Goal: Transaction & Acquisition: Purchase product/service

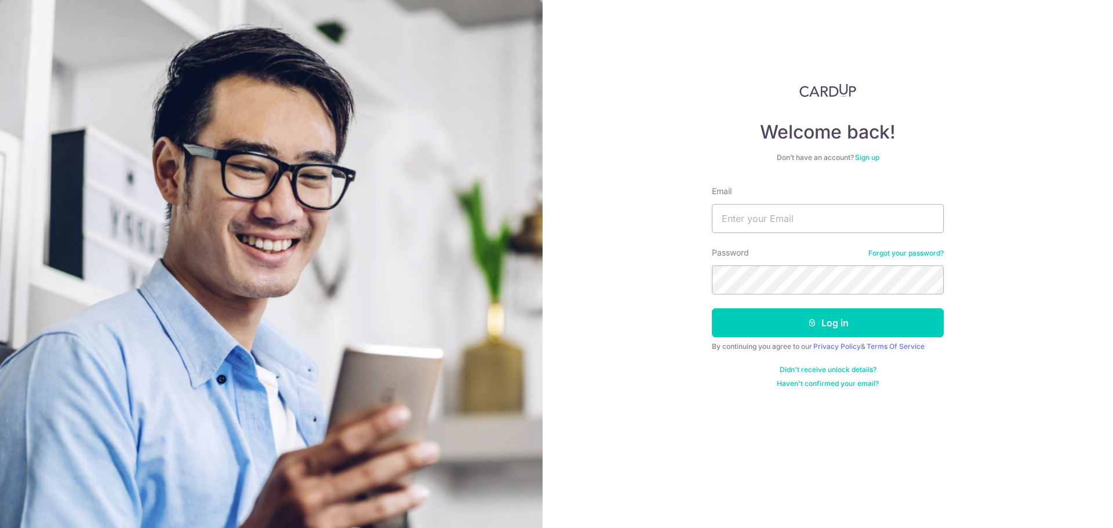
click at [733, 220] on input "Email" at bounding box center [828, 218] width 232 height 29
type input "[EMAIL_ADDRESS][DOMAIN_NAME]"
click at [712, 308] on button "Log in" at bounding box center [828, 322] width 232 height 29
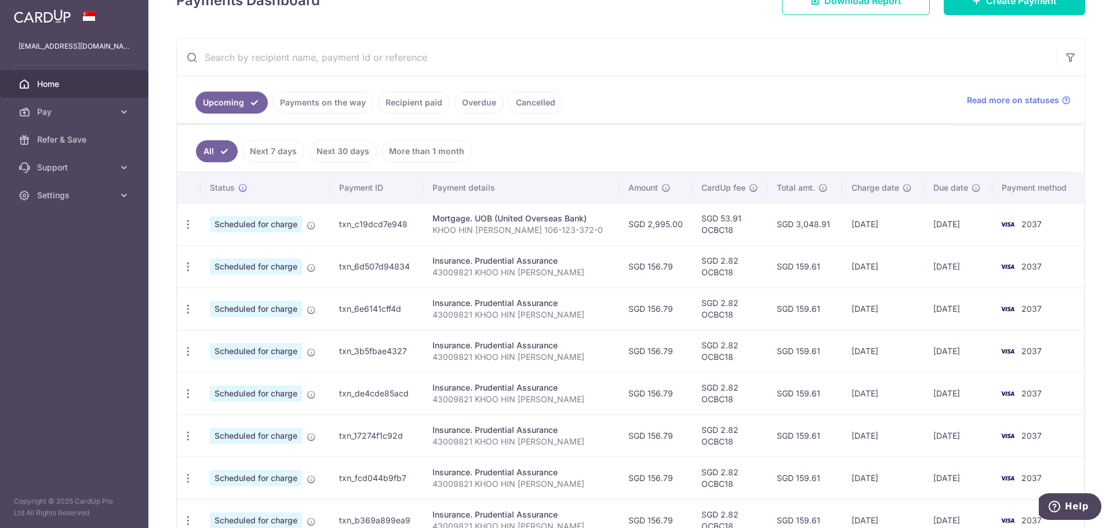
scroll to position [24, 0]
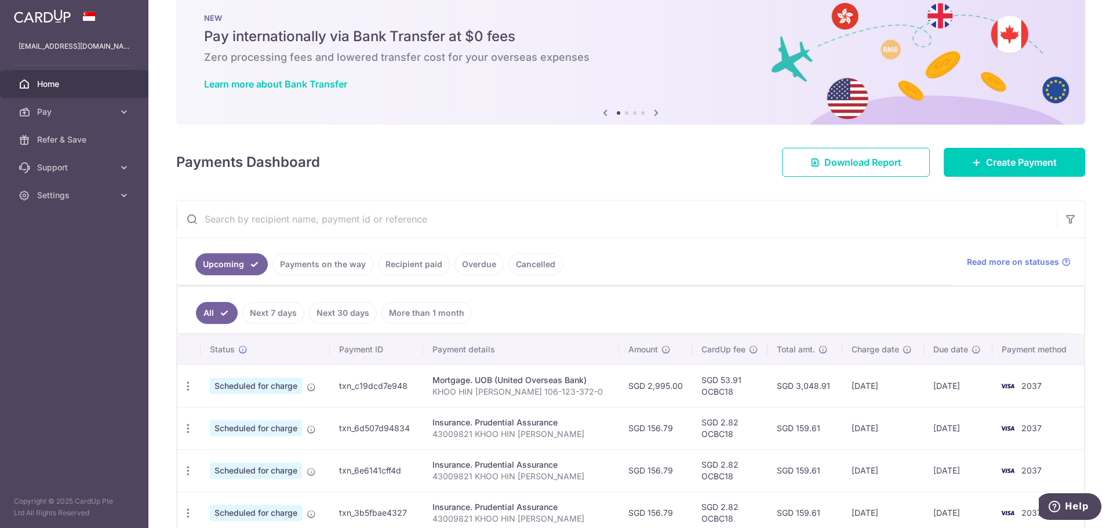
click at [423, 268] on link "Recipient paid" at bounding box center [414, 264] width 72 height 22
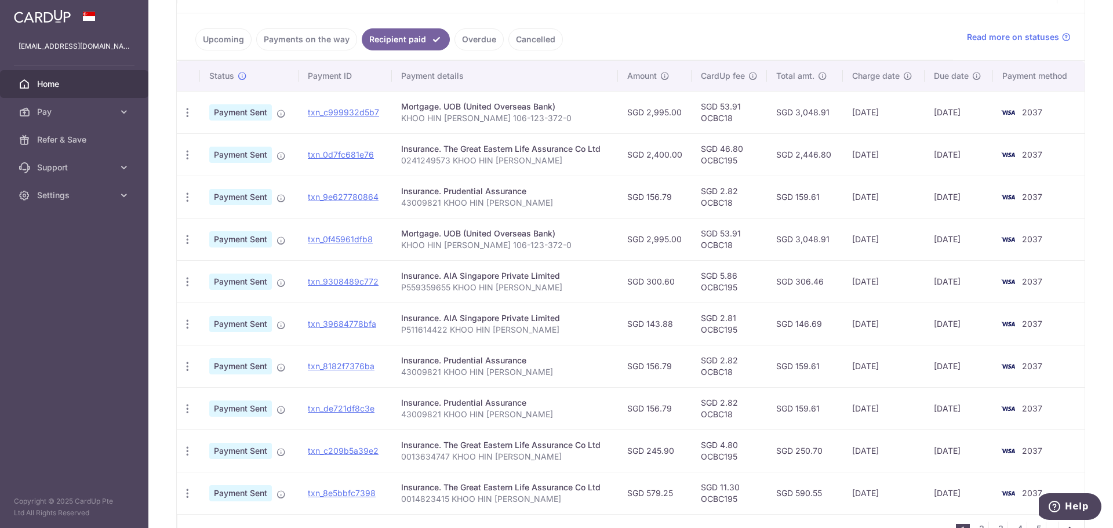
scroll to position [319, 0]
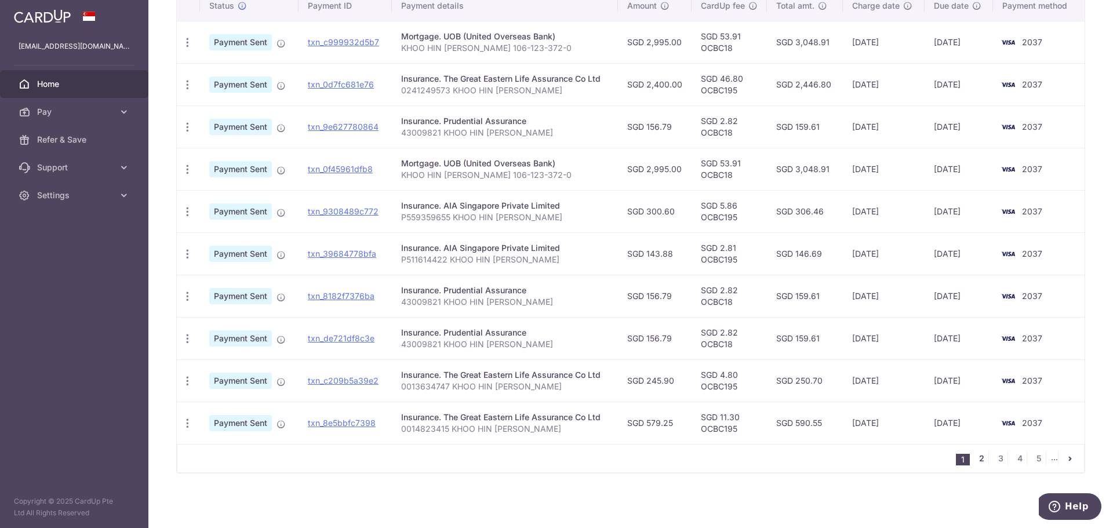
click at [979, 461] on link "2" at bounding box center [981, 458] width 14 height 14
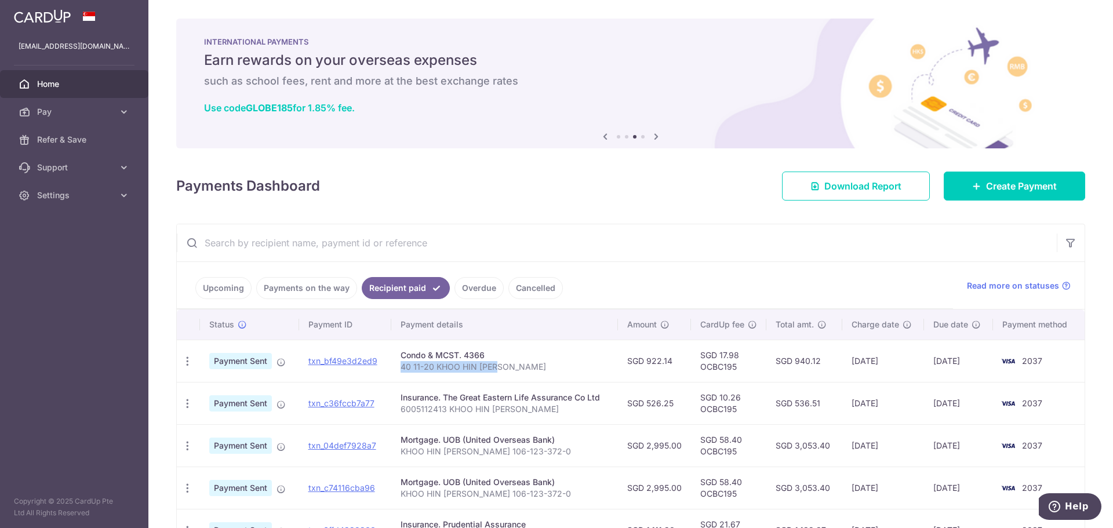
drag, startPoint x: 495, startPoint y: 367, endPoint x: 400, endPoint y: 373, distance: 95.8
click at [400, 373] on td "Condo & MCST. 4366 40 11-20 KHOO HIN CHIU" at bounding box center [504, 361] width 227 height 42
copy p "40 11-20 KHOO HIN [PERSON_NAME]"
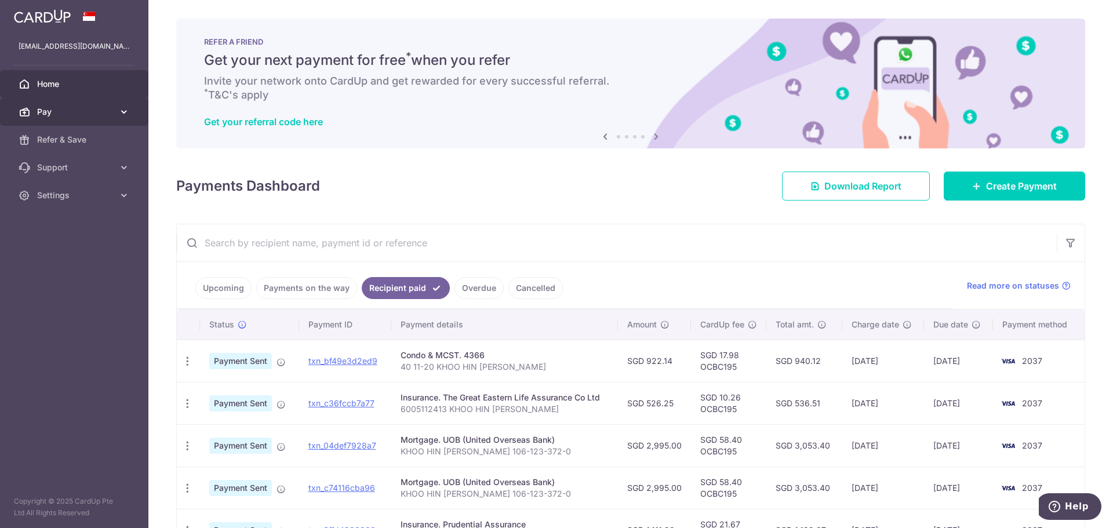
click at [72, 121] on link "Pay" at bounding box center [74, 112] width 148 height 28
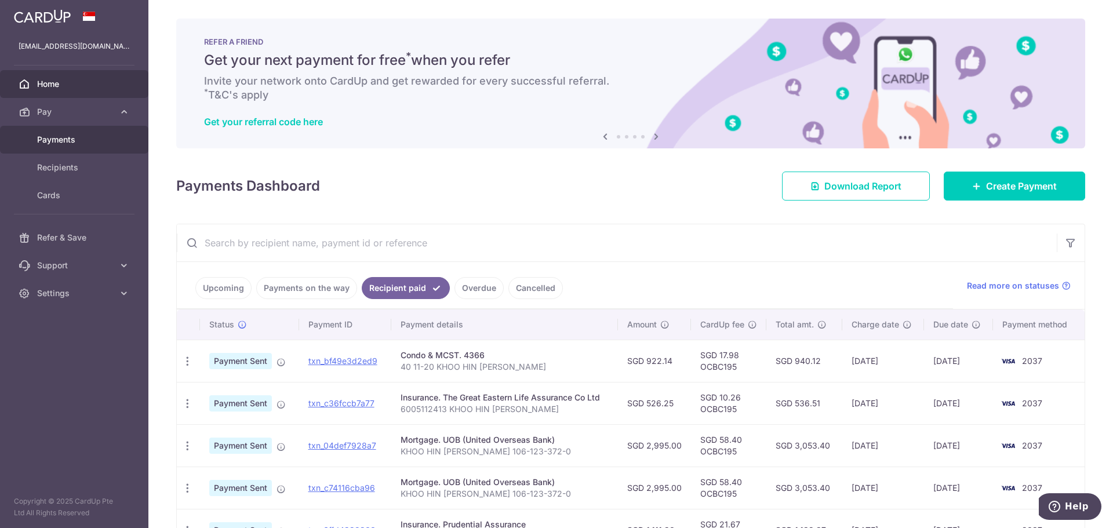
click at [68, 140] on span "Payments" at bounding box center [75, 140] width 76 height 12
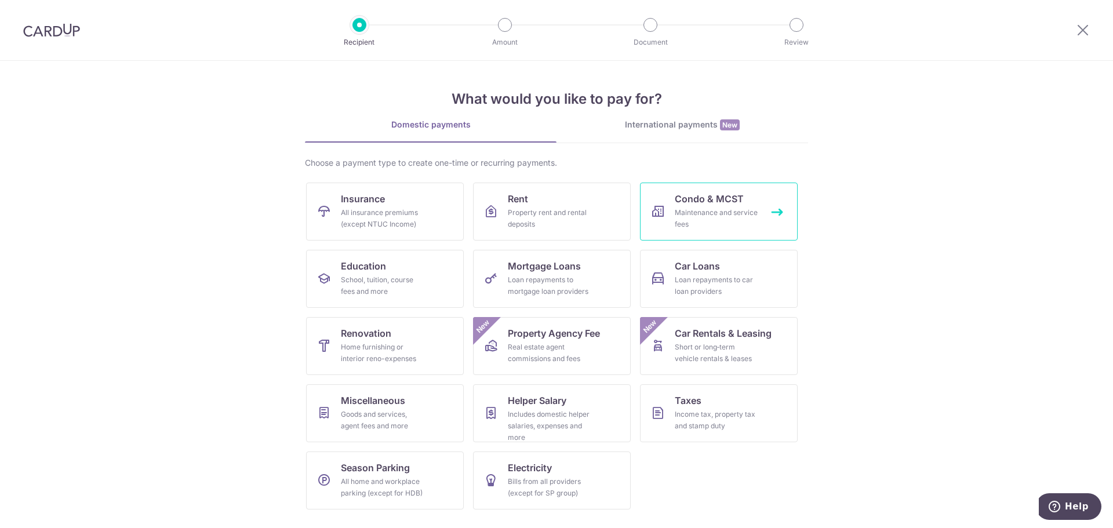
click at [719, 218] on div "Maintenance and service fees" at bounding box center [716, 218] width 83 height 23
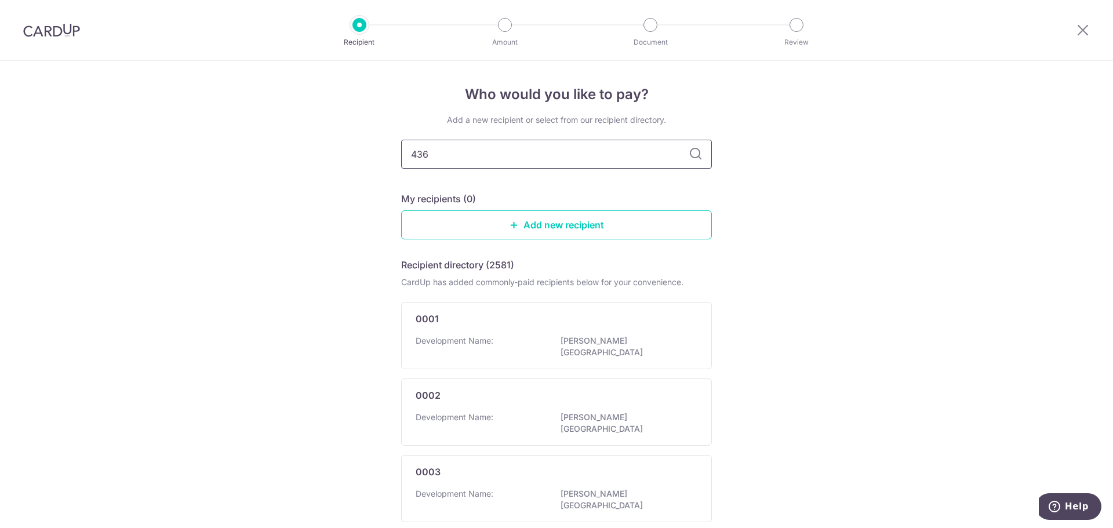
type input "4366"
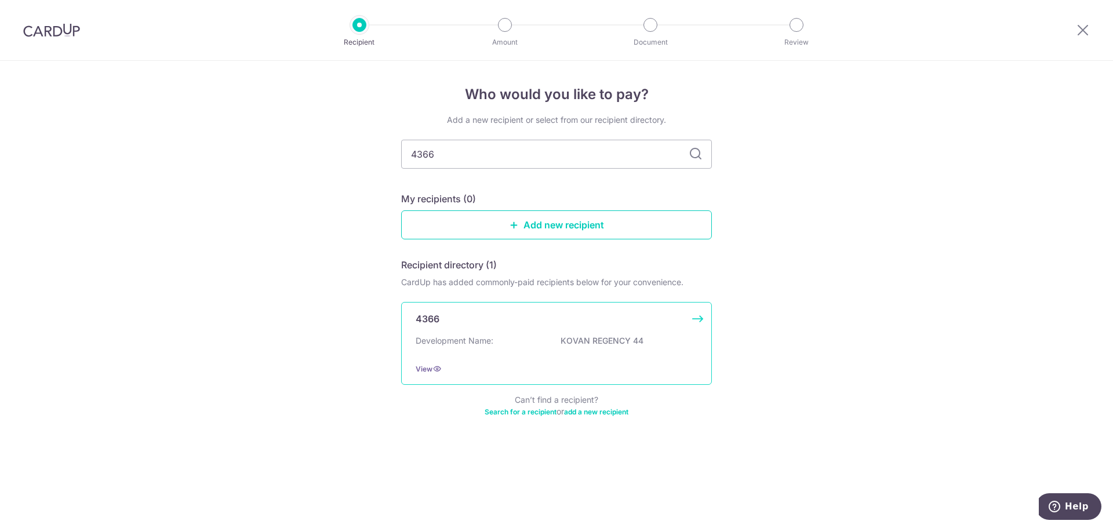
click at [637, 342] on p "KOVAN REGENCY 44" at bounding box center [625, 341] width 130 height 12
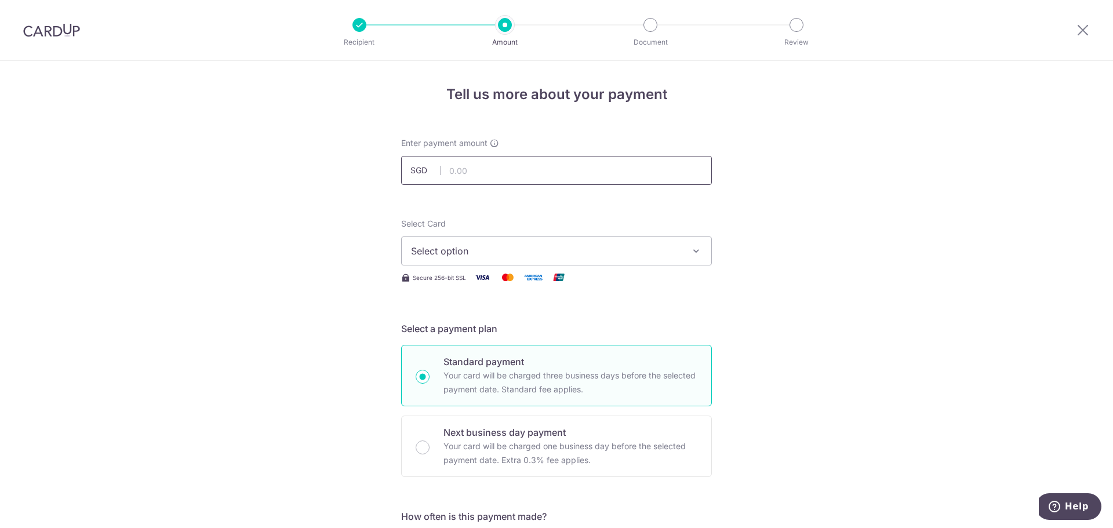
click at [561, 171] on input "text" at bounding box center [556, 170] width 311 height 29
type input "922.14"
click at [549, 258] on button "Select option" at bounding box center [556, 250] width 311 height 29
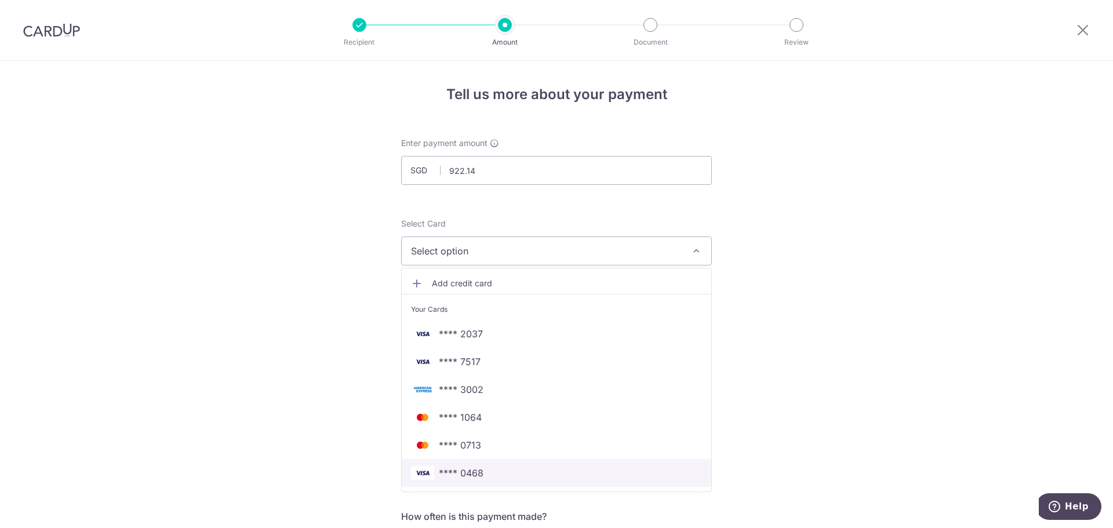
click at [506, 480] on link "**** 0468" at bounding box center [556, 473] width 309 height 28
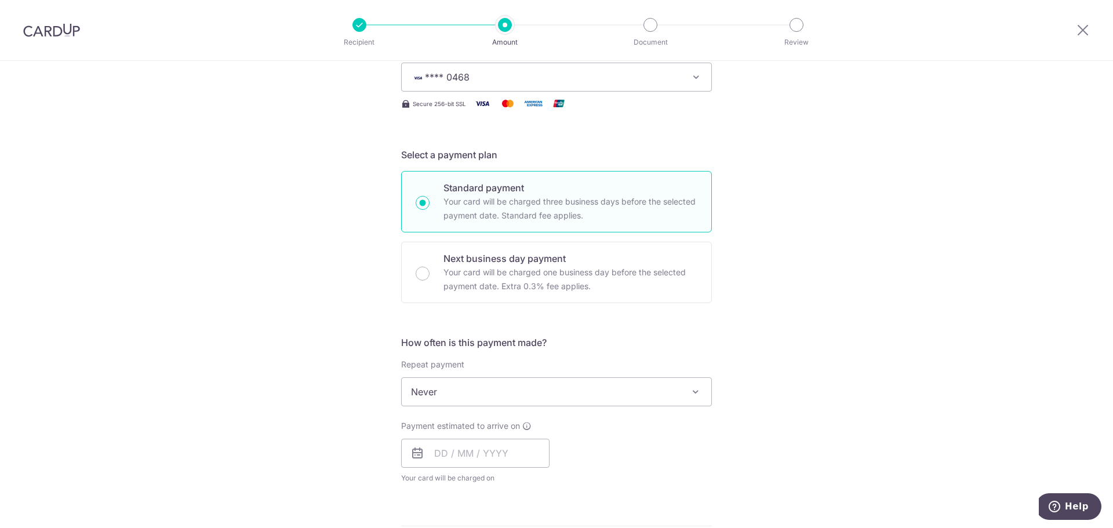
scroll to position [348, 0]
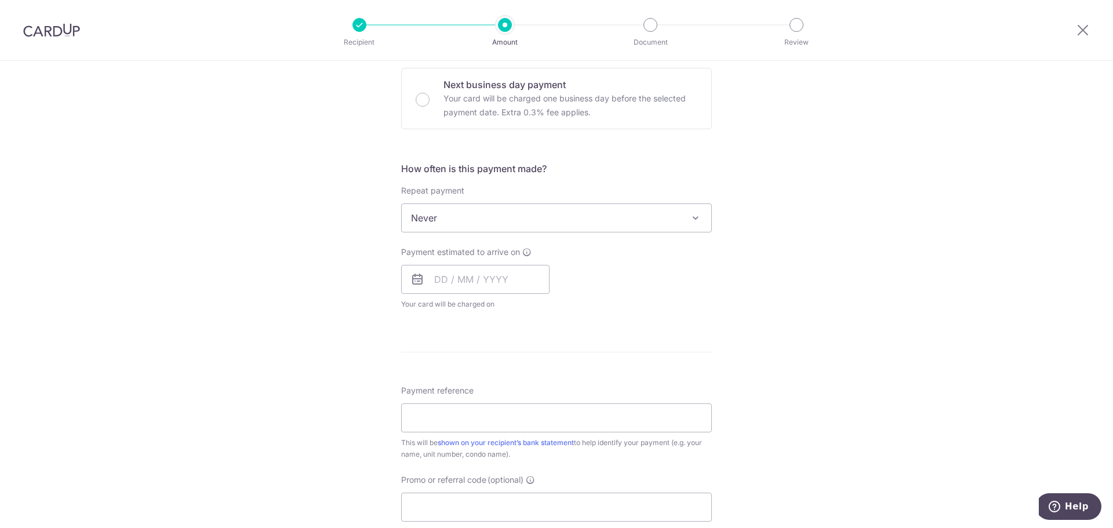
click at [676, 217] on span "Never" at bounding box center [556, 218] width 309 height 28
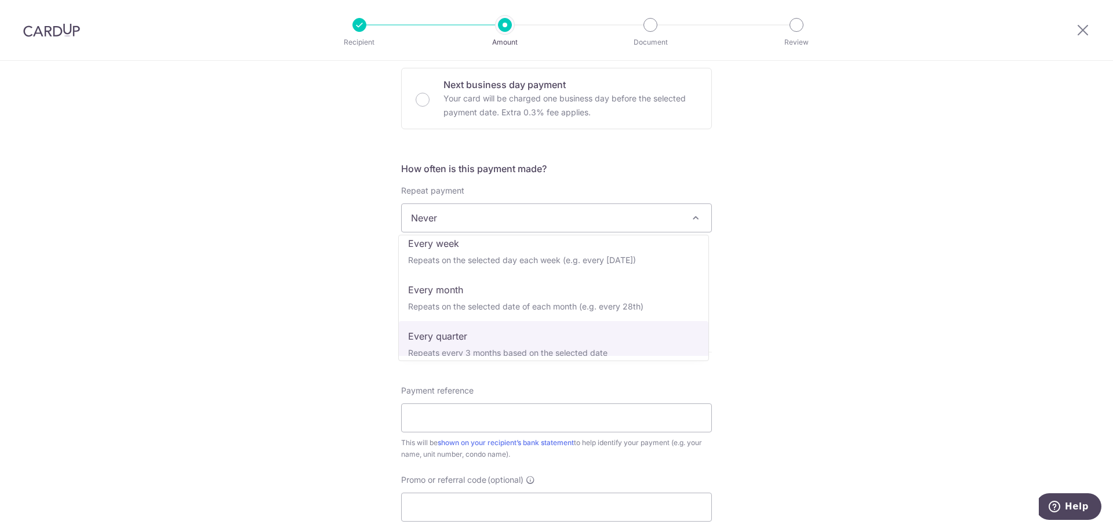
scroll to position [81, 0]
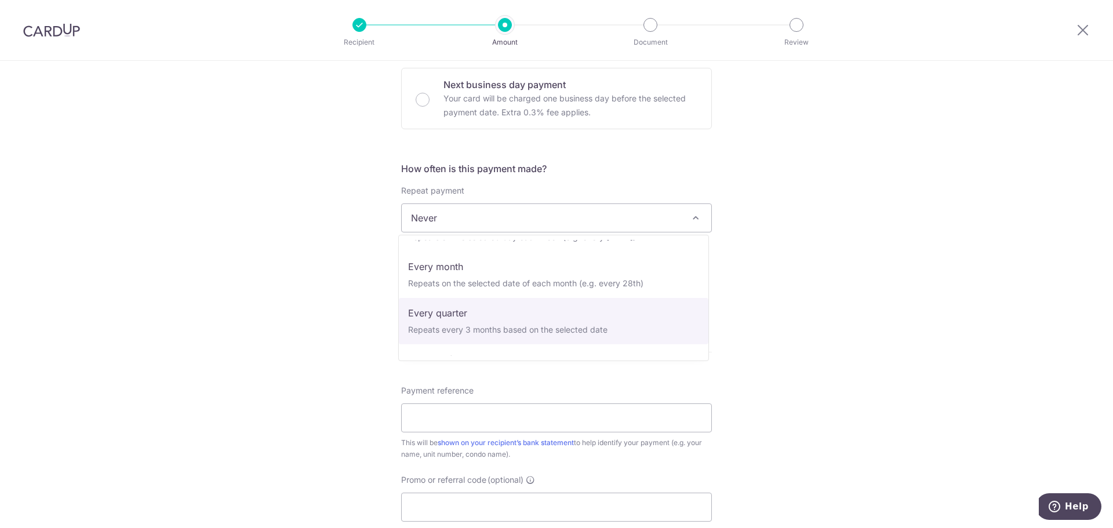
select select "4"
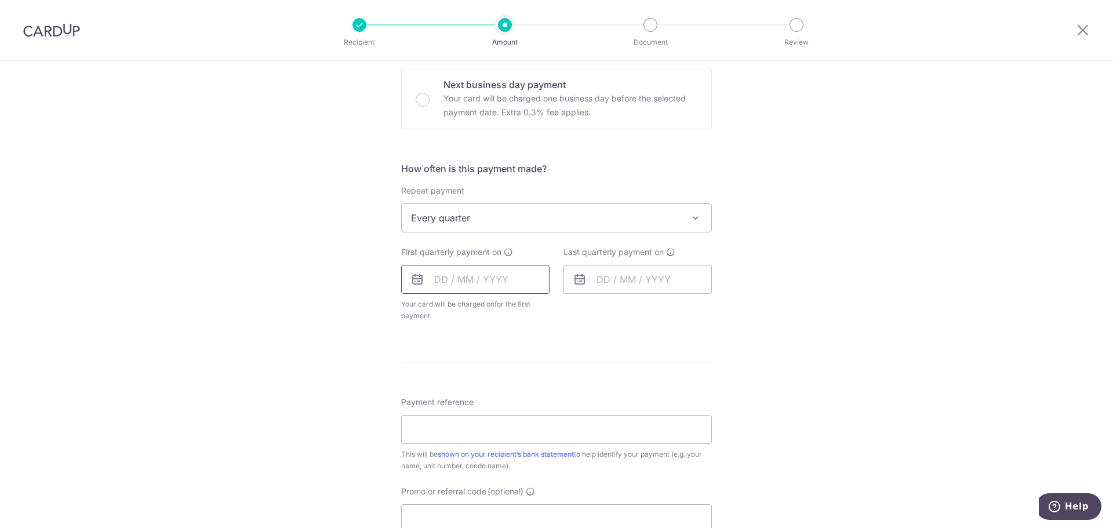
click at [436, 280] on input "text" at bounding box center [475, 279] width 148 height 29
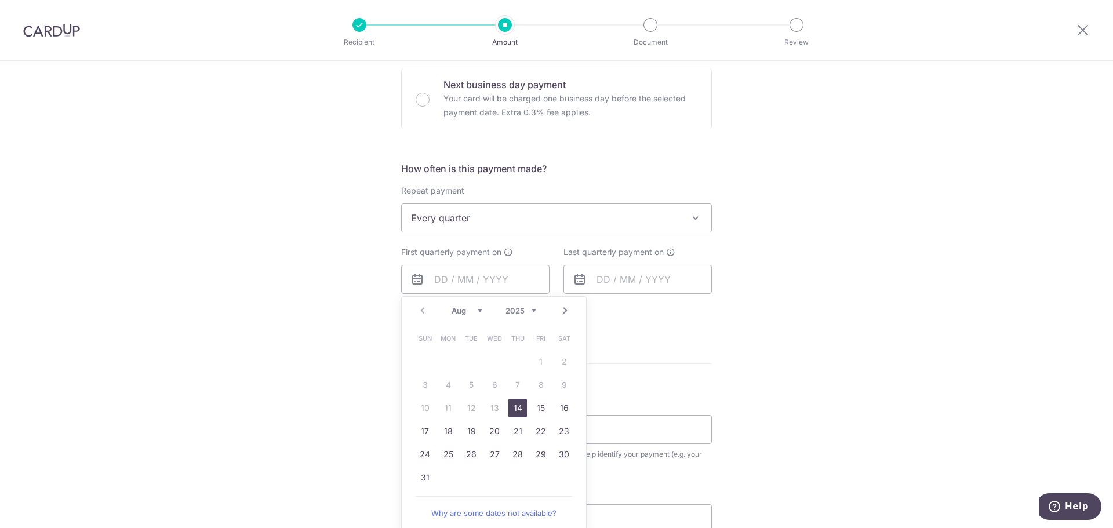
click at [516, 403] on link "14" at bounding box center [517, 408] width 19 height 19
type input "[DATE]"
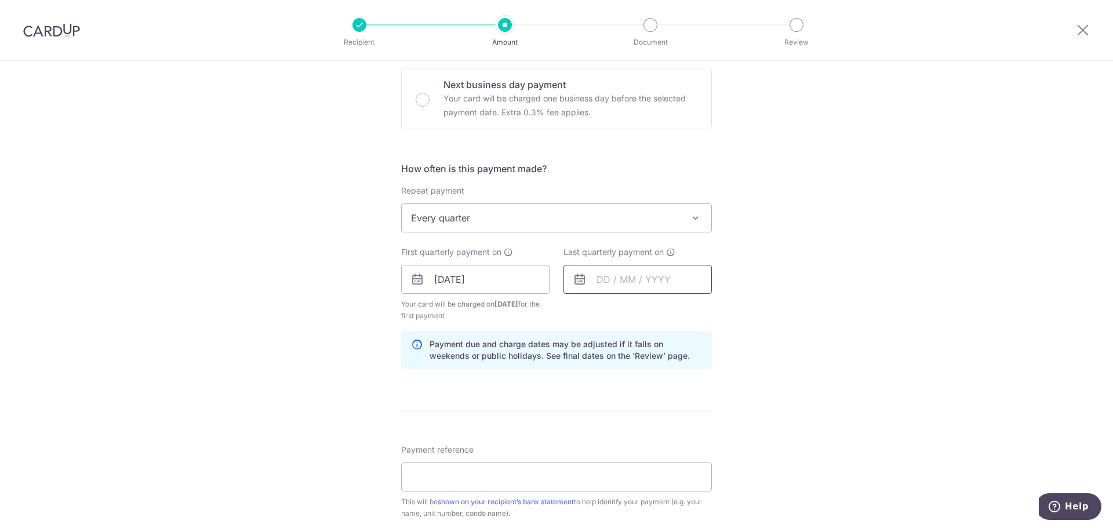
click at [600, 274] on input "text" at bounding box center [637, 279] width 148 height 29
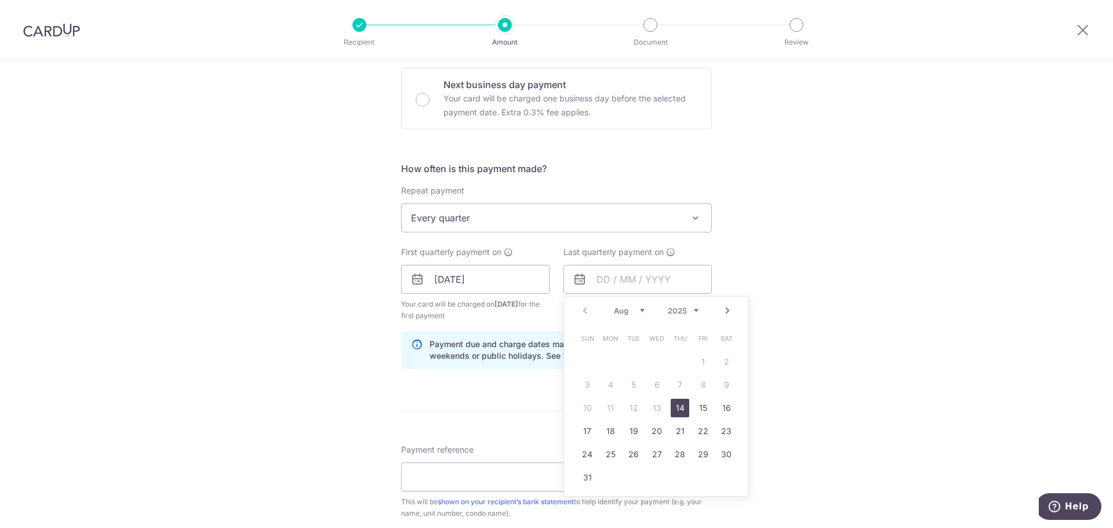
click at [727, 311] on link "Next" at bounding box center [727, 311] width 14 height 14
click at [677, 409] on link "13" at bounding box center [679, 408] width 19 height 19
type input "[DATE]"
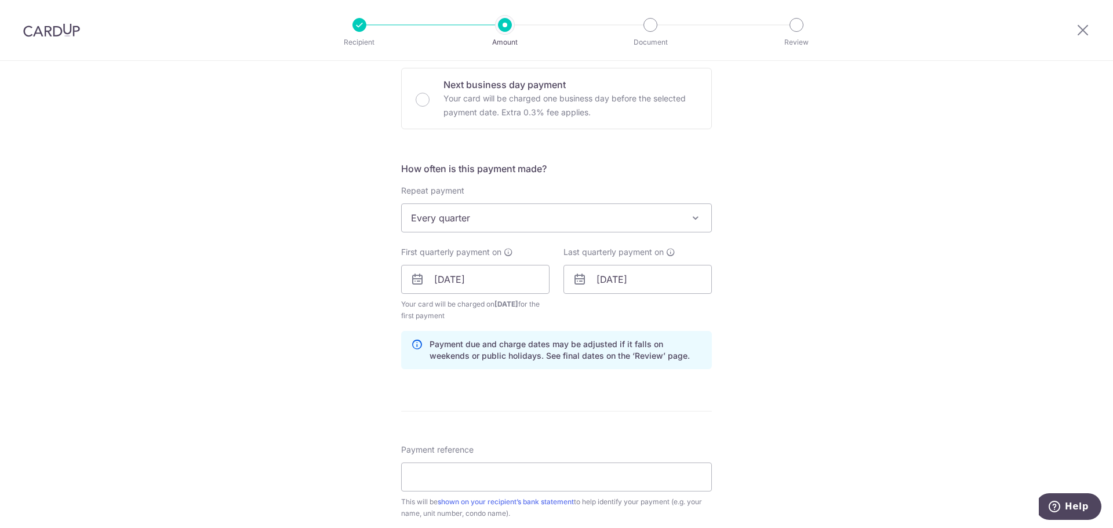
scroll to position [580, 0]
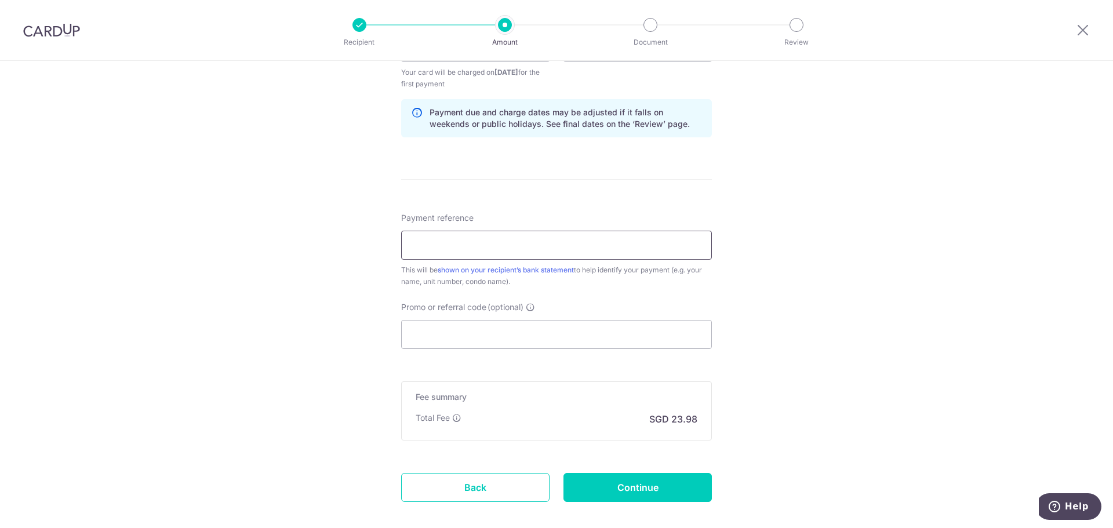
click at [584, 245] on input "Payment reference" at bounding box center [556, 245] width 311 height 29
paste input "40 11-20 KHOO HIN [PERSON_NAME]"
type input "4"
paste input "40 11-20 KHOO HIN [PERSON_NAME]"
type input "40 11-20 KHOO HIN [PERSON_NAME]"
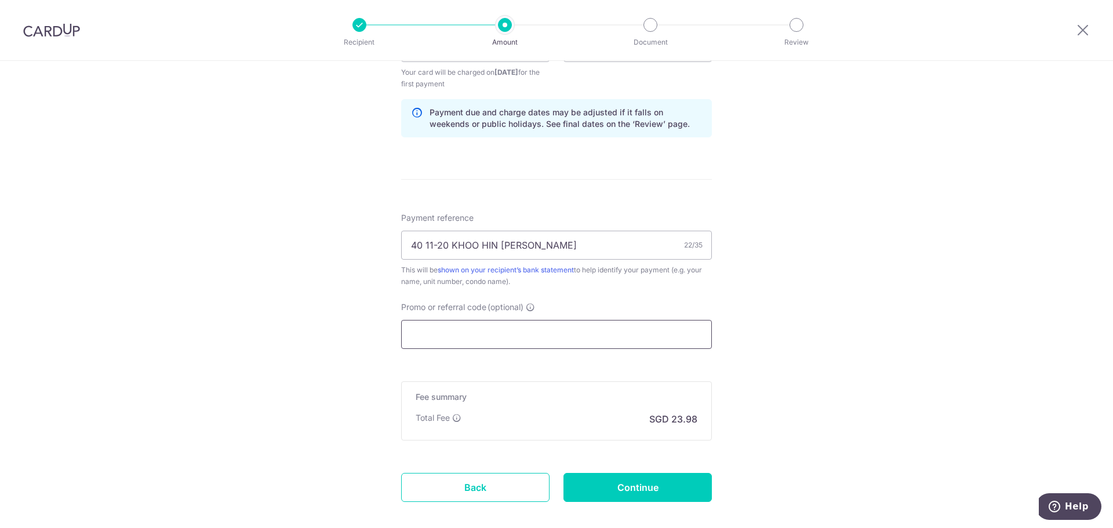
click at [603, 340] on input "Promo or referral code (optional)" at bounding box center [556, 334] width 311 height 29
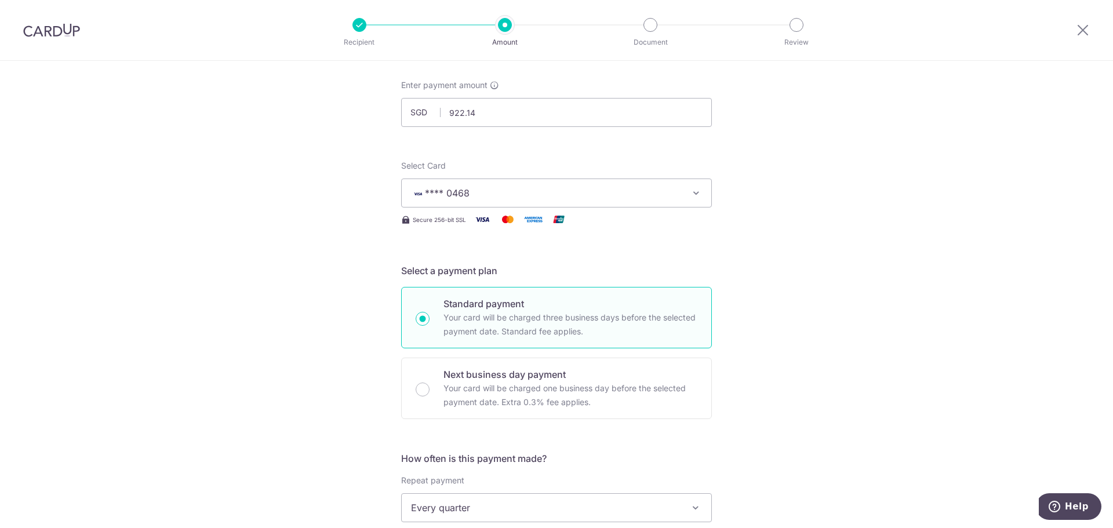
scroll to position [0, 0]
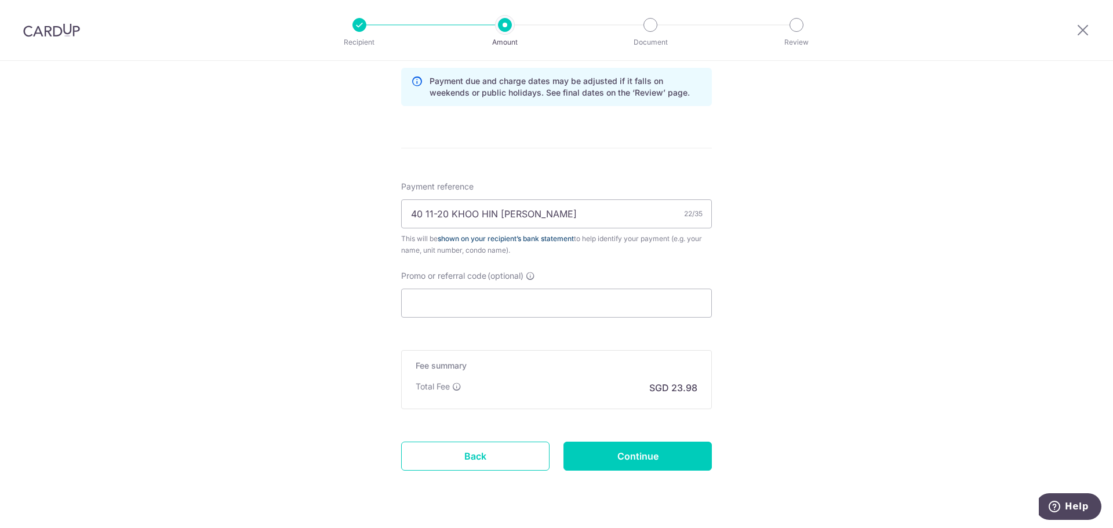
scroll to position [640, 0]
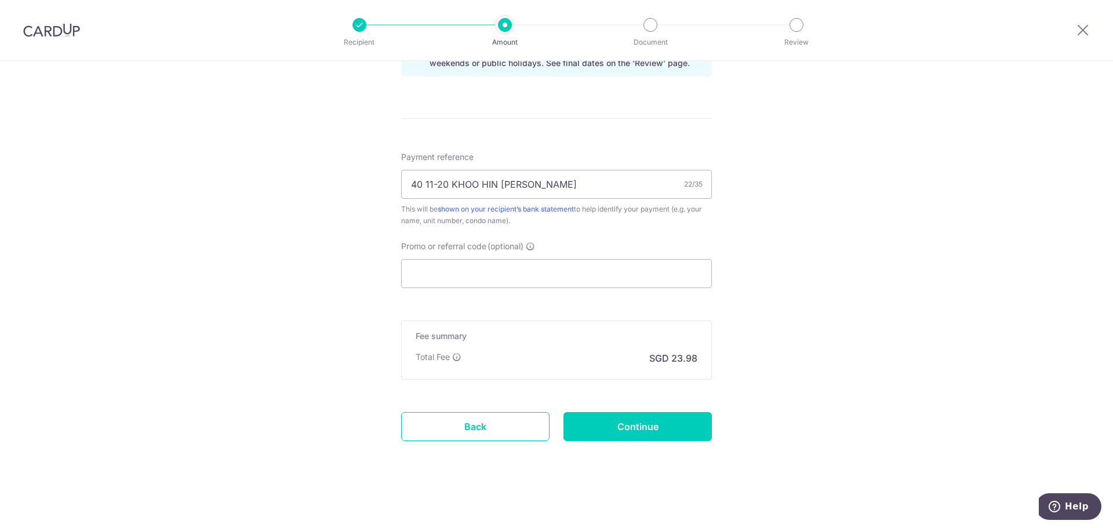
click at [42, 36] on img at bounding box center [51, 30] width 57 height 14
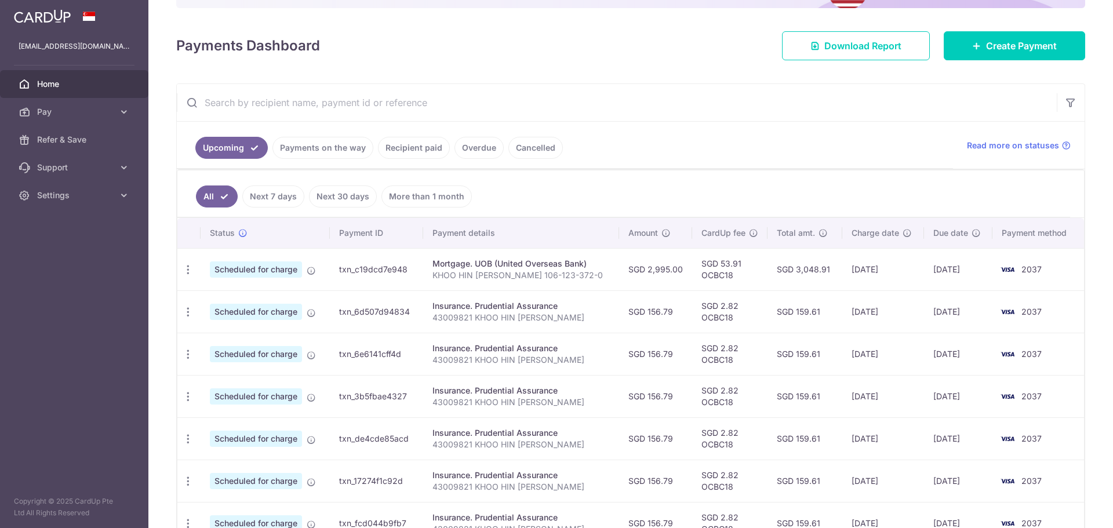
scroll to position [242, 0]
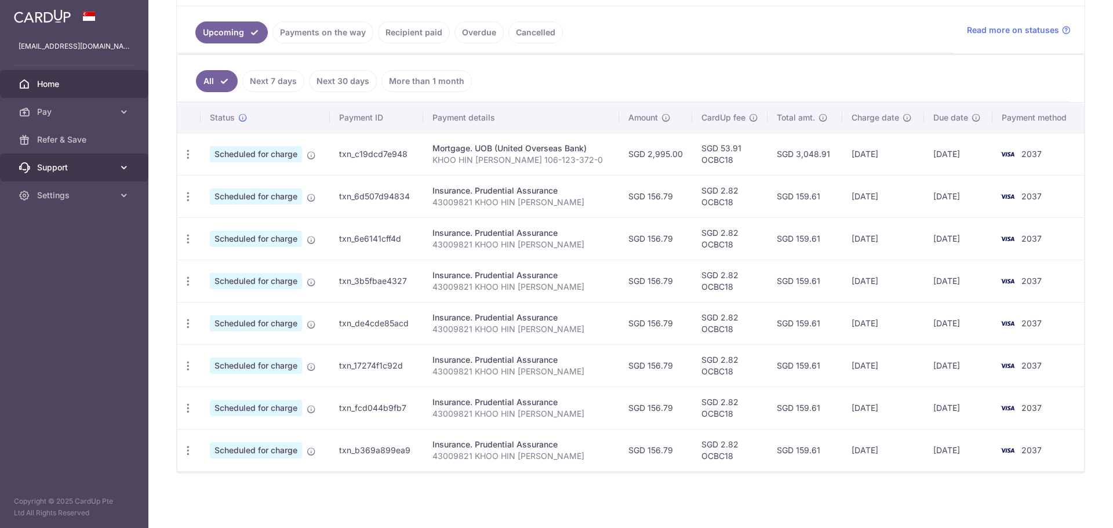
click at [101, 174] on link "Support" at bounding box center [74, 168] width 148 height 28
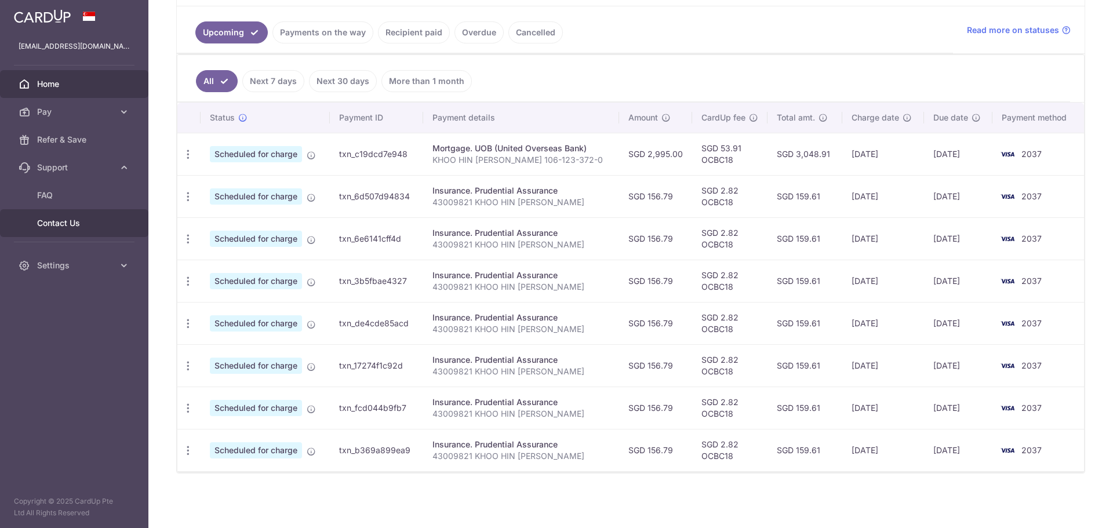
click at [72, 217] on link "Contact Us" at bounding box center [74, 223] width 148 height 28
